Goal: Navigation & Orientation: Go to known website

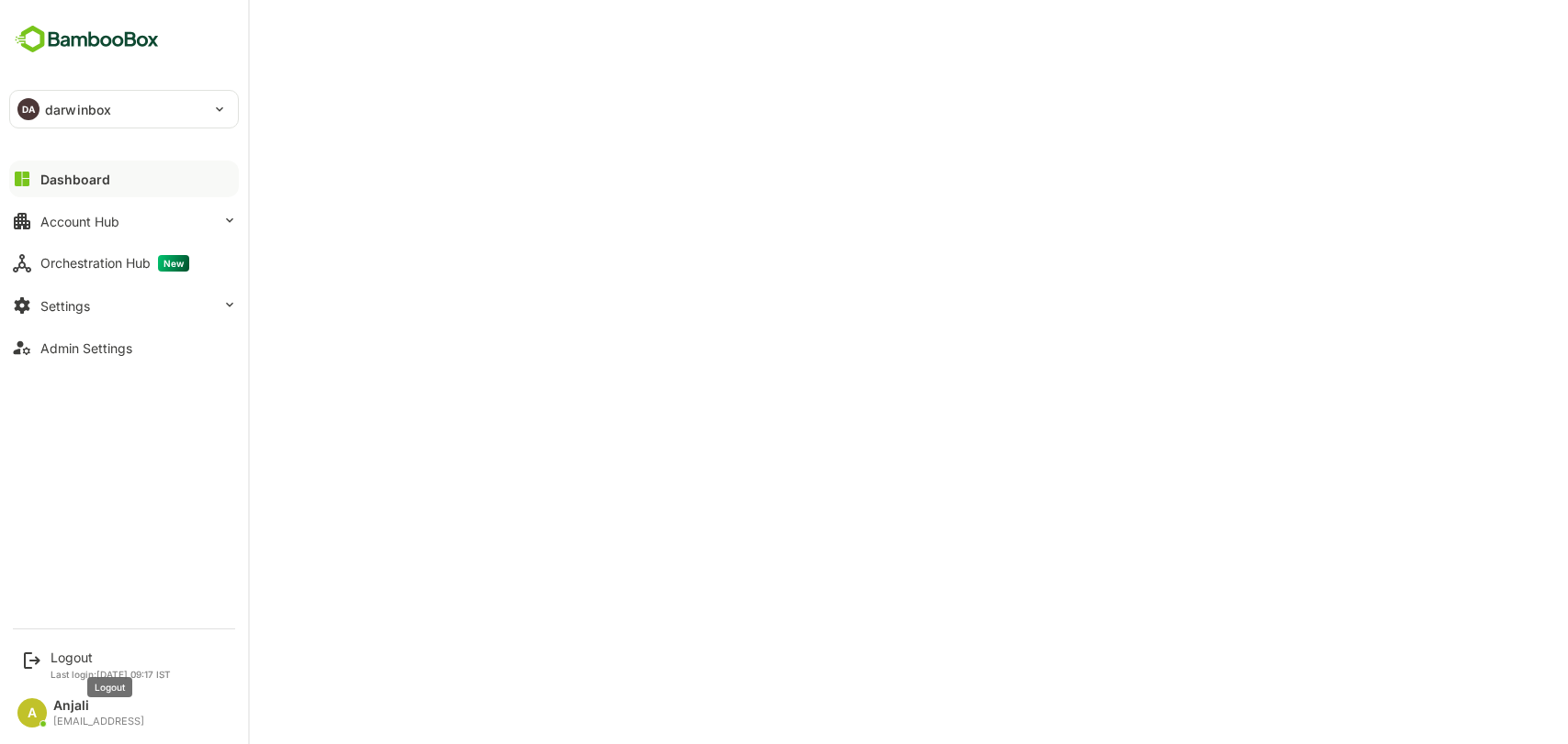
click at [78, 663] on div "Logout" at bounding box center [110, 657] width 121 height 15
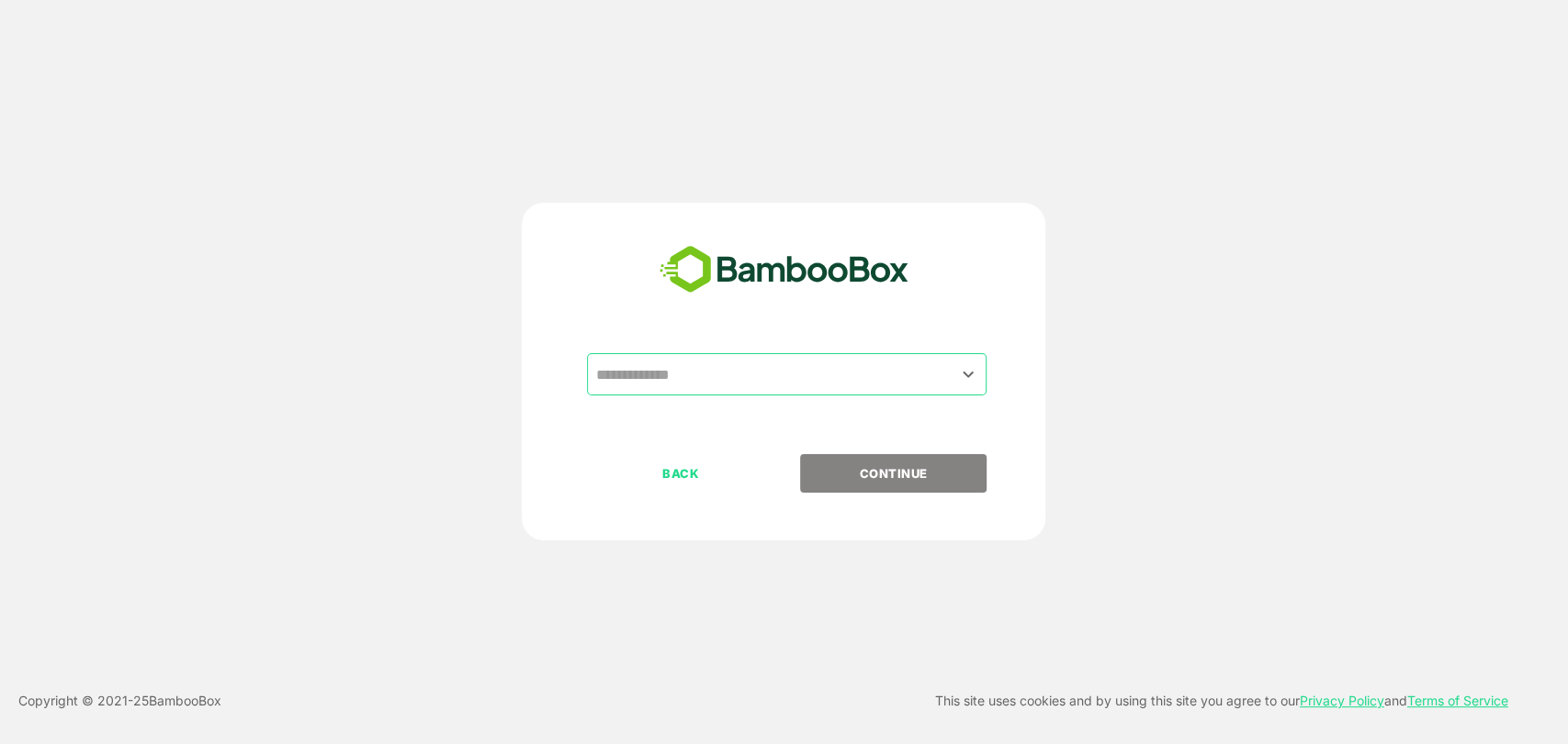
click at [751, 378] on input "text" at bounding box center [786, 375] width 392 height 35
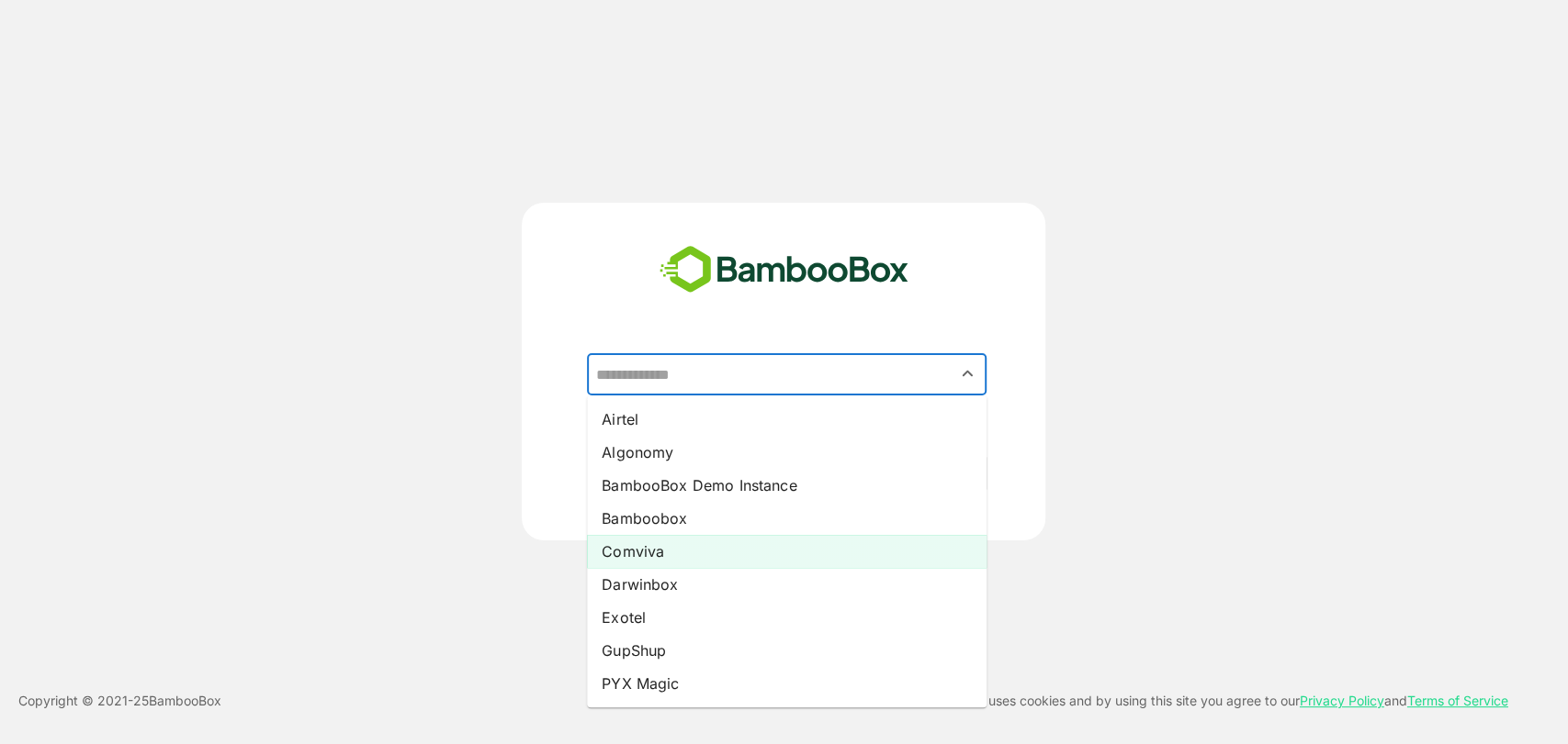
click at [675, 552] on li "Comviva" at bounding box center [787, 551] width 399 height 33
type input "*******"
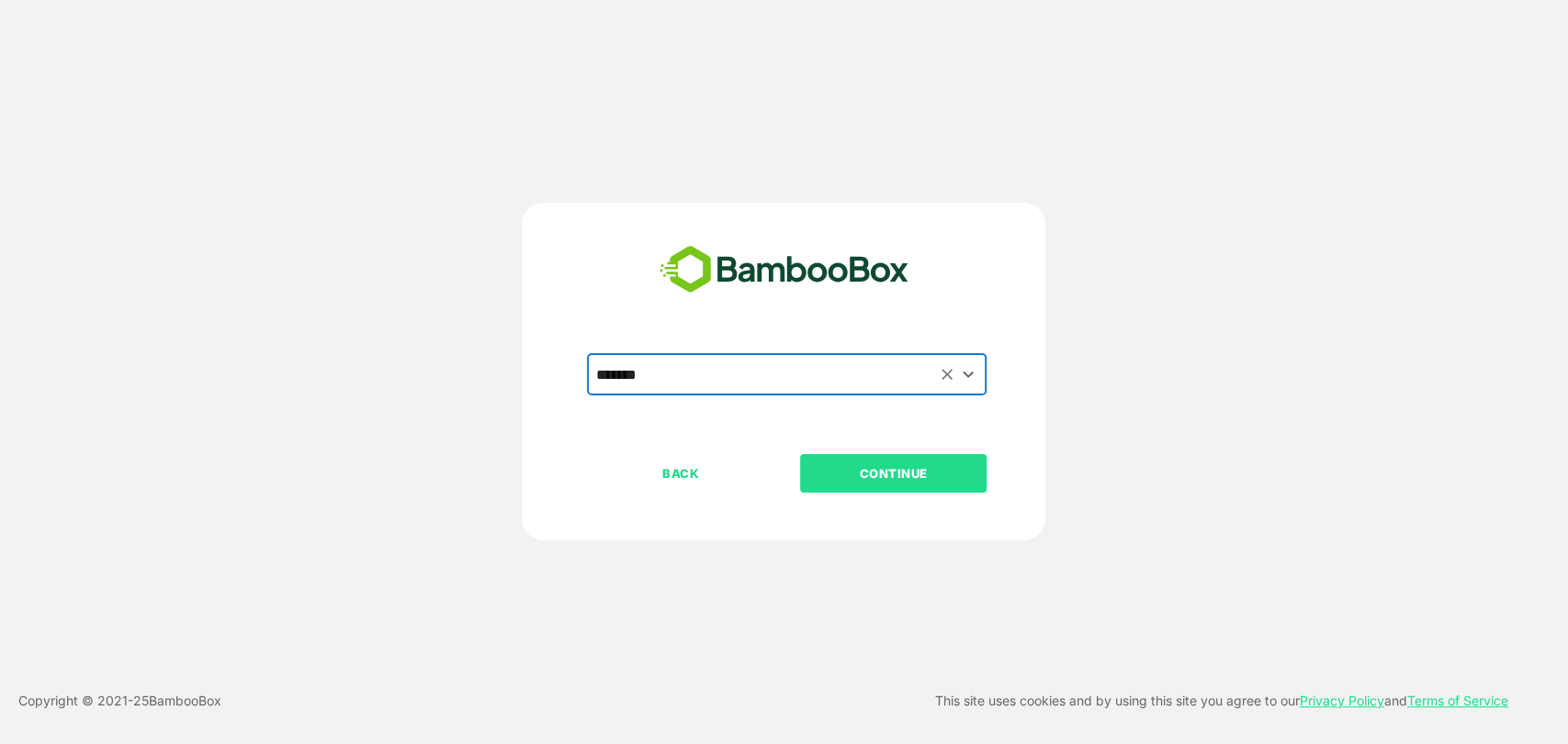
click at [854, 471] on p "CONTINUE" at bounding box center [894, 473] width 183 height 20
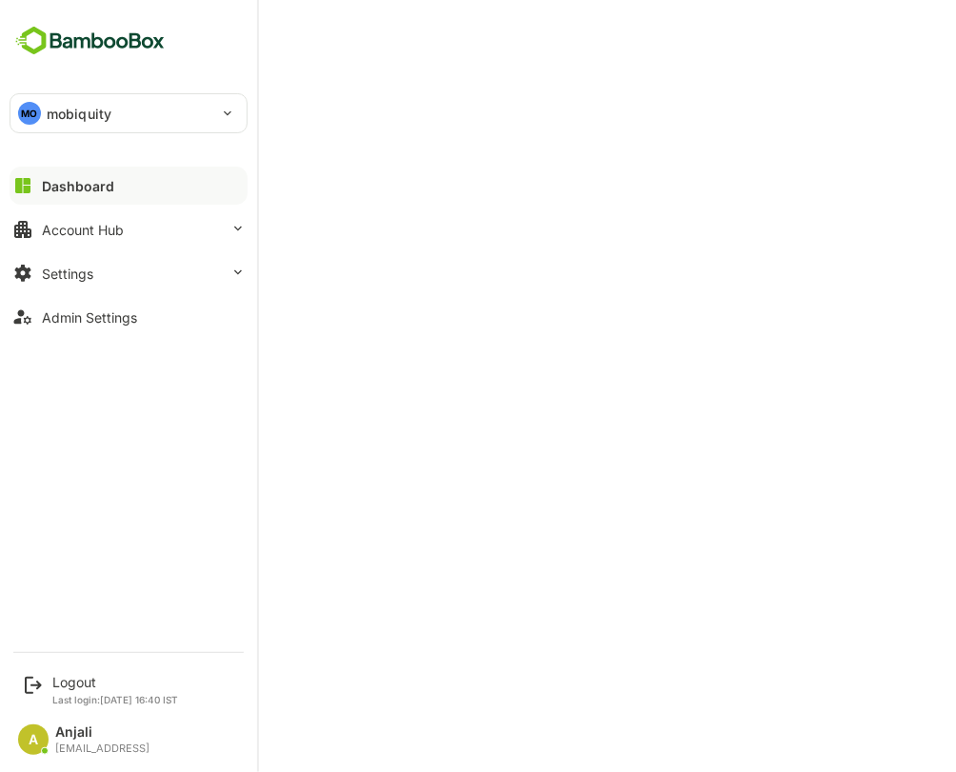
click at [122, 117] on div "MO mobiquity" at bounding box center [116, 113] width 213 height 38
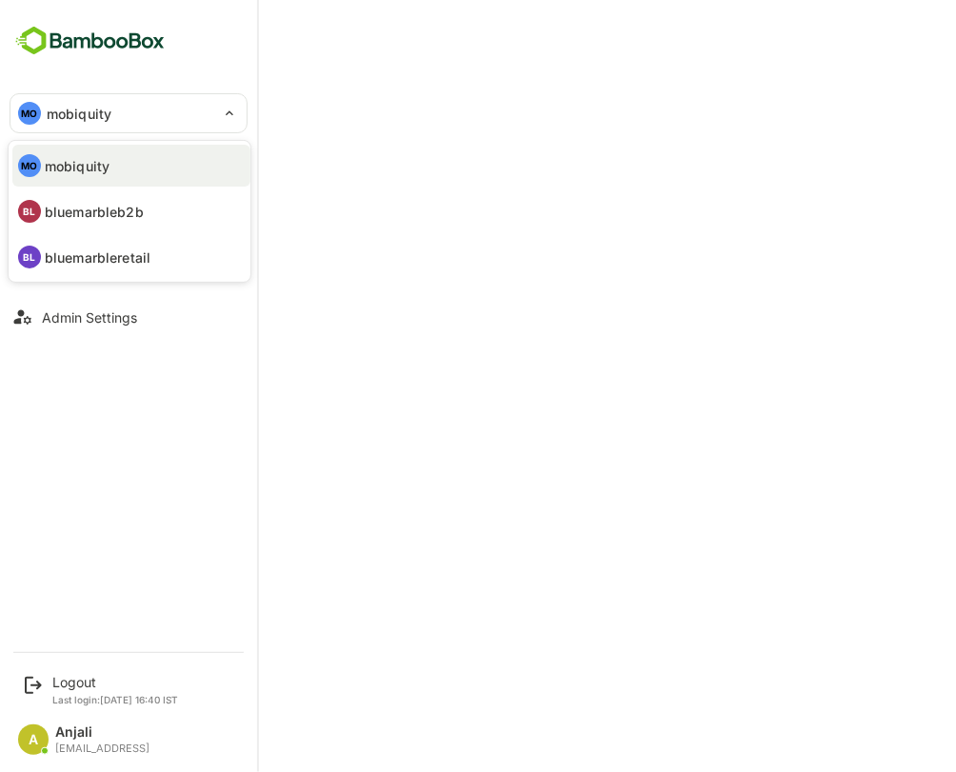
click at [374, 421] on div at bounding box center [478, 386] width 956 height 772
